Goal: Browse casually: Explore the website without a specific task or goal

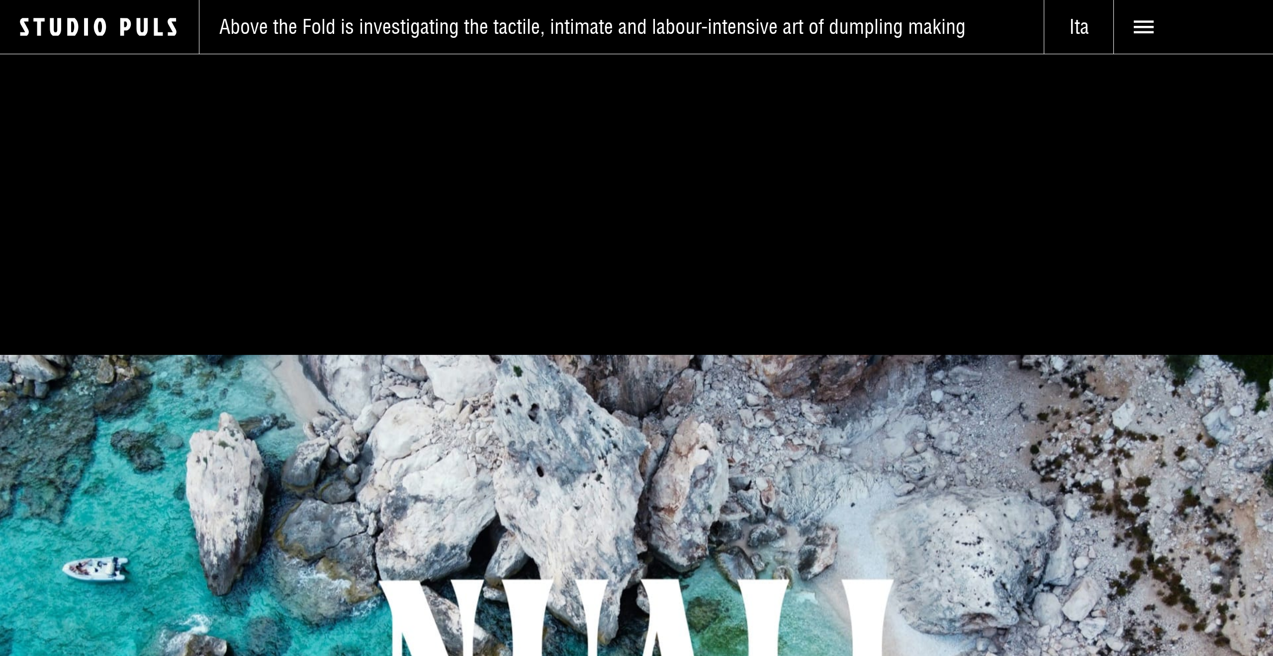
click at [1077, 29] on span "Ita" at bounding box center [1078, 26] width 69 height 25
click at [1075, 154] on span "Eng" at bounding box center [1079, 155] width 30 height 25
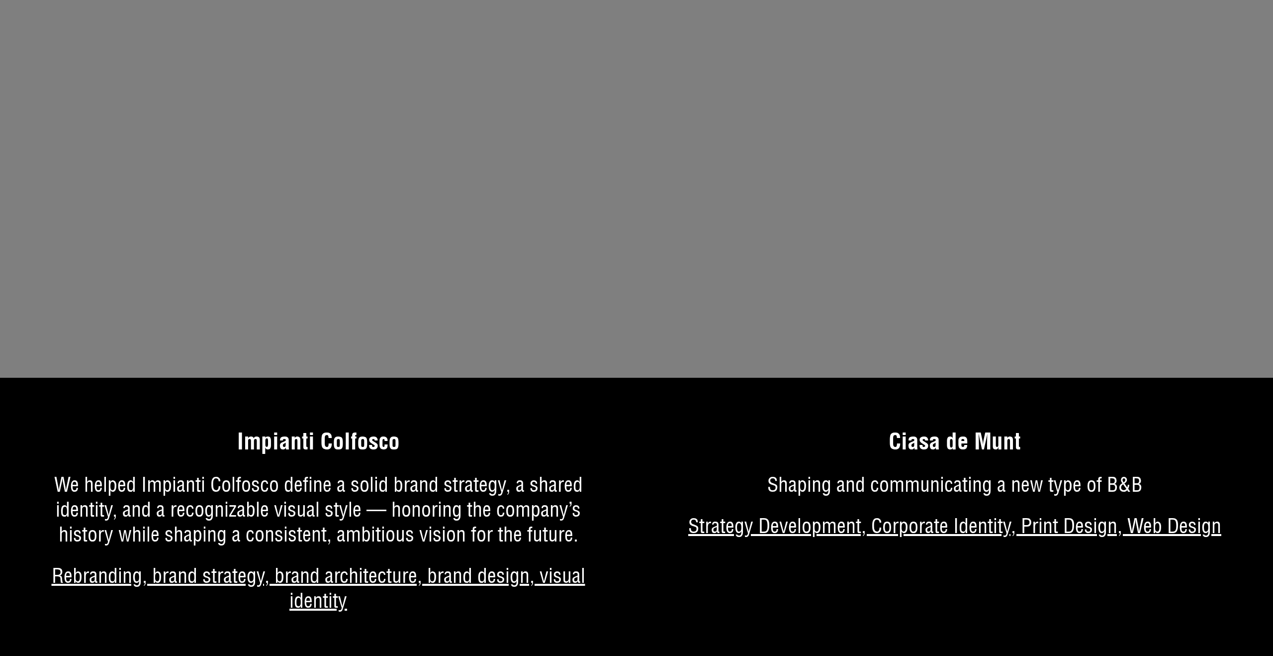
scroll to position [6487, 0]
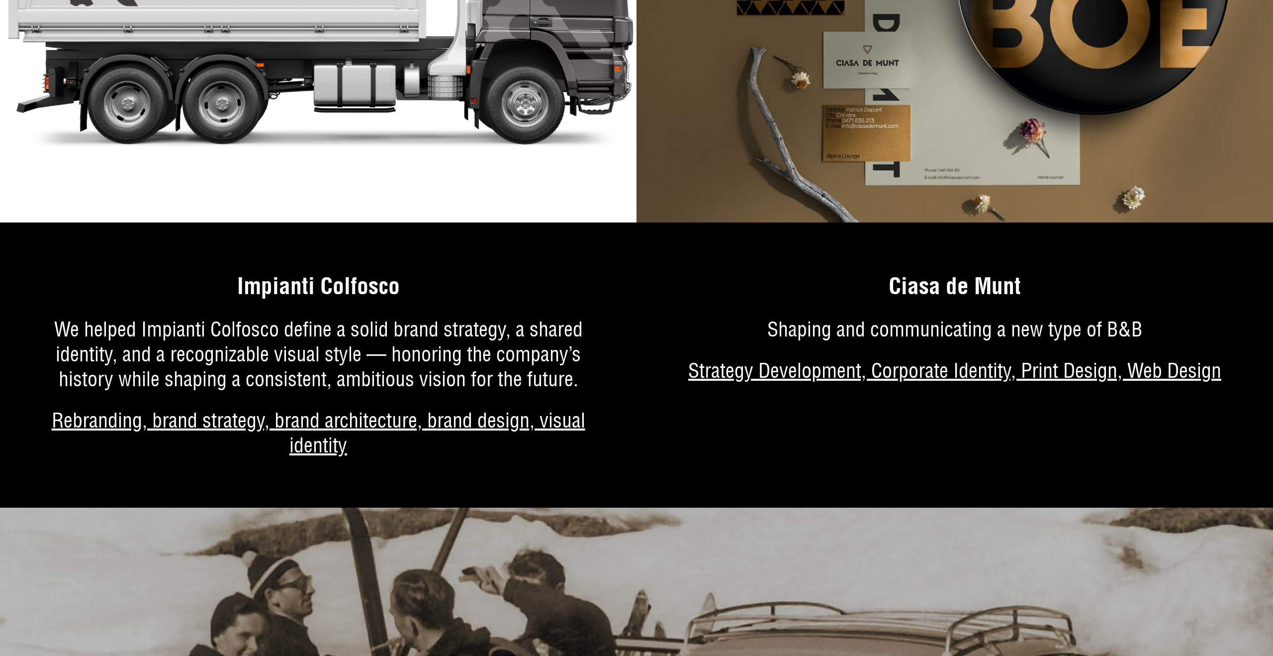
click at [222, 166] on img at bounding box center [318, 23] width 637 height 398
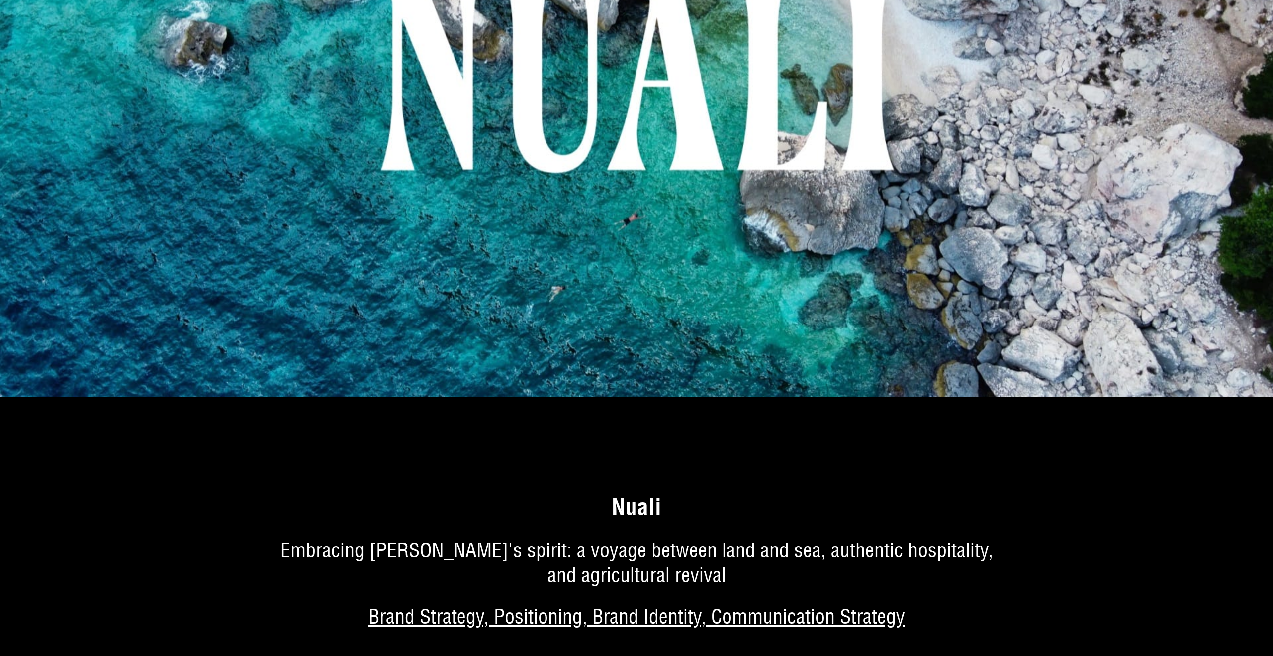
scroll to position [613, 0]
click at [243, 518] on link "More about the project" at bounding box center [636, 573] width 1273 height 303
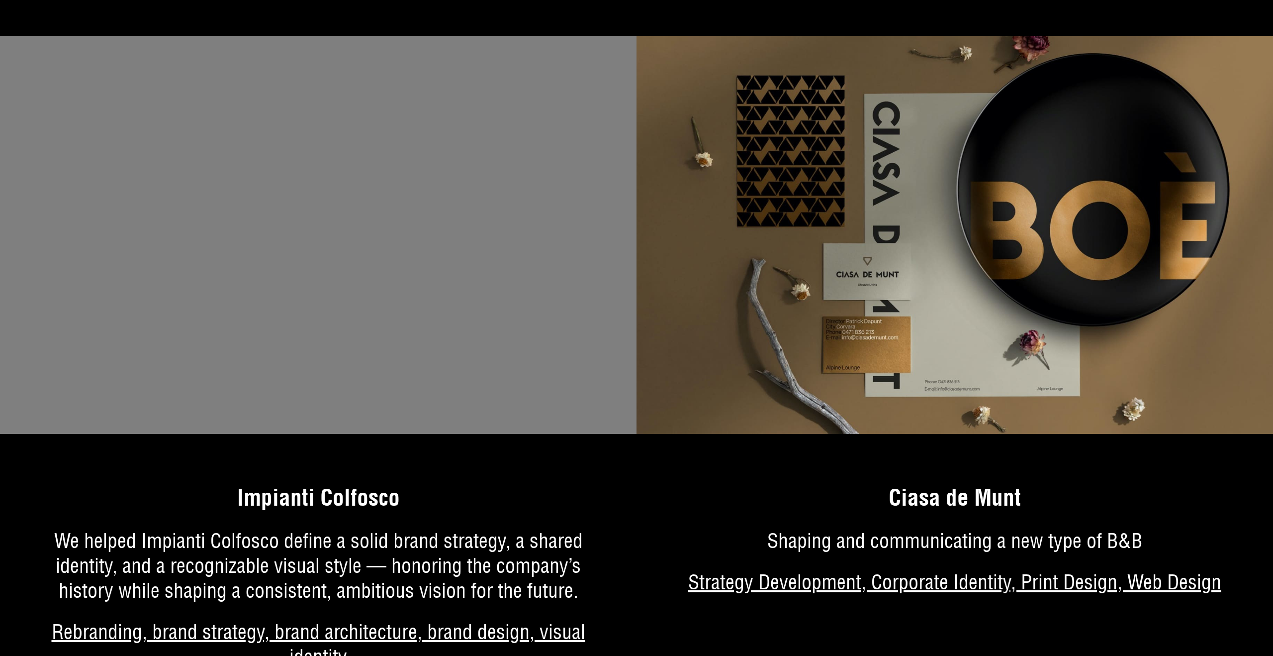
scroll to position [6289, 0]
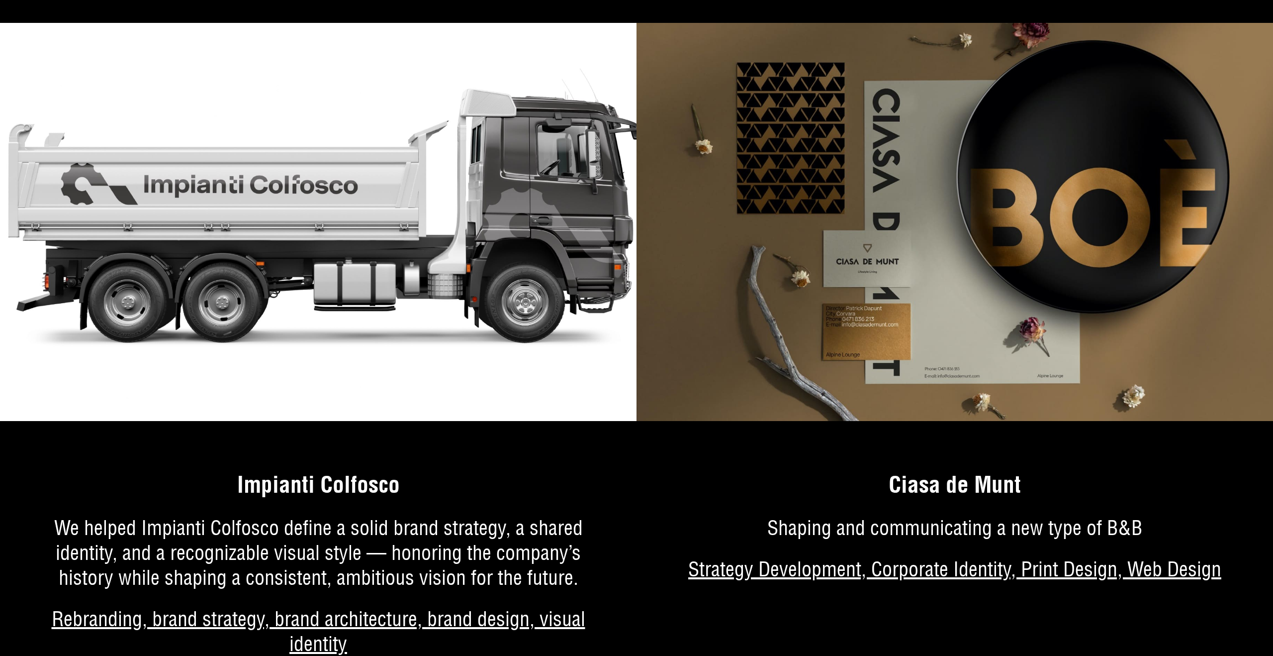
click at [244, 203] on img at bounding box center [318, 222] width 637 height 398
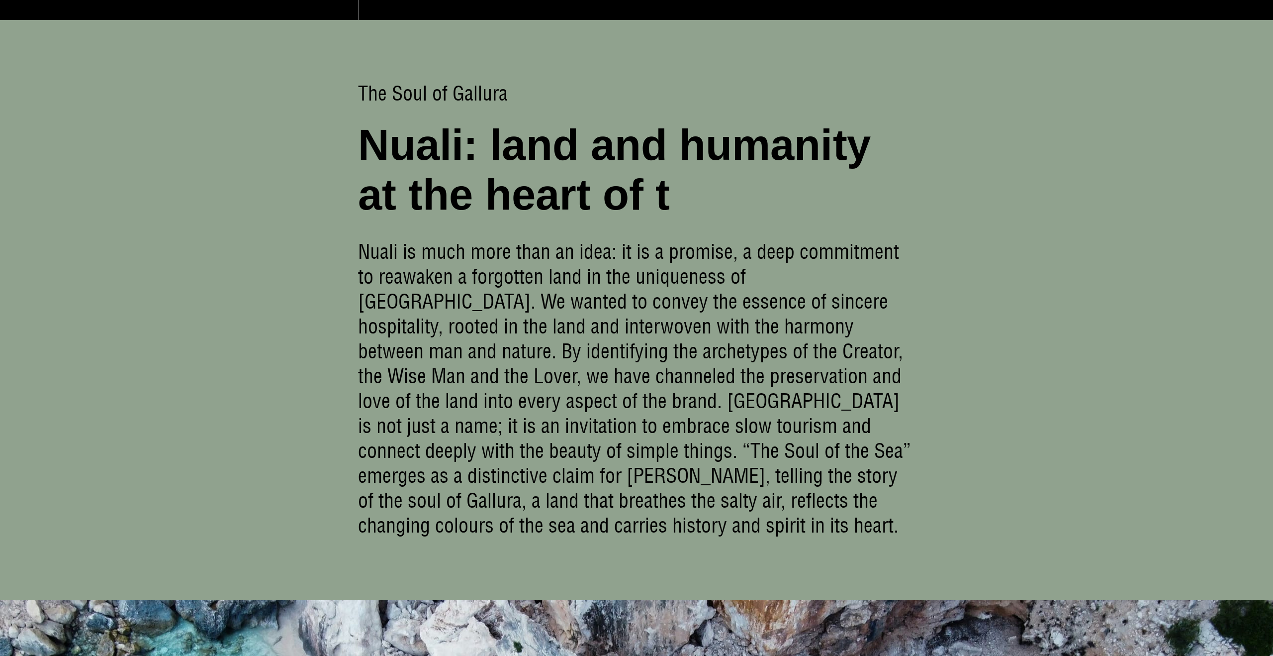
scroll to position [629, 0]
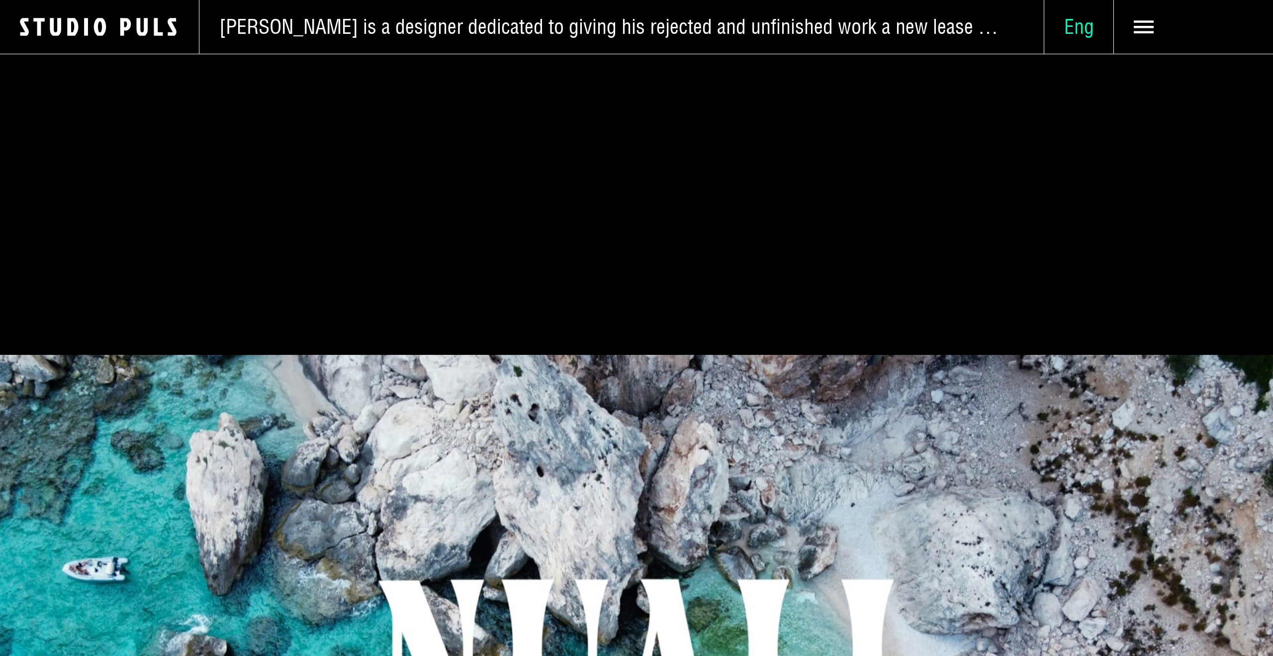
click at [1090, 20] on span "Eng" at bounding box center [1078, 26] width 69 height 25
click at [1077, 121] on span "Ita" at bounding box center [1079, 120] width 20 height 25
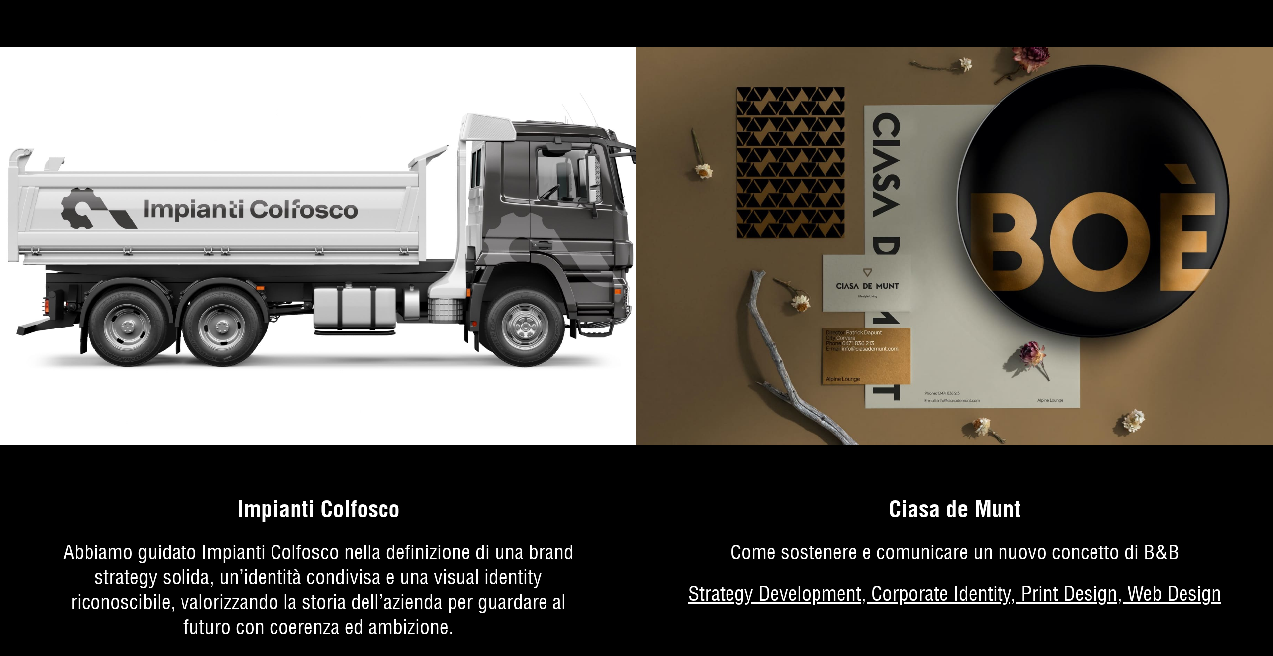
scroll to position [6383, 0]
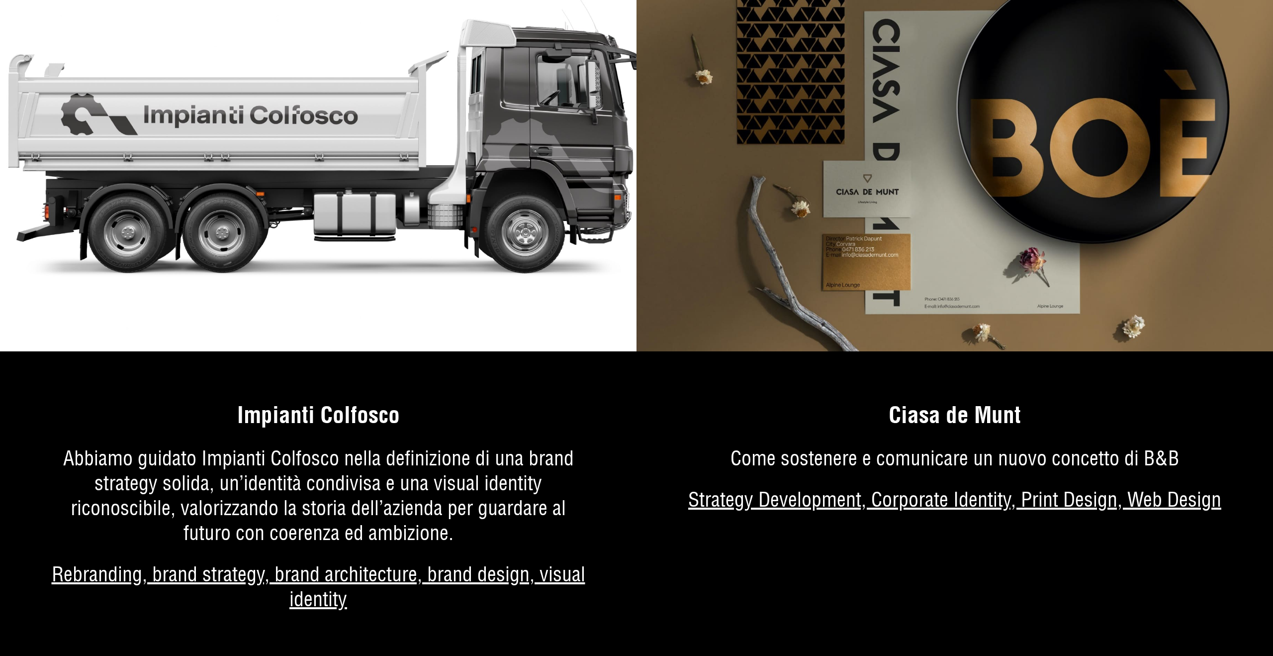
click at [426, 204] on img at bounding box center [318, 152] width 637 height 398
